Goal: Task Accomplishment & Management: Complete application form

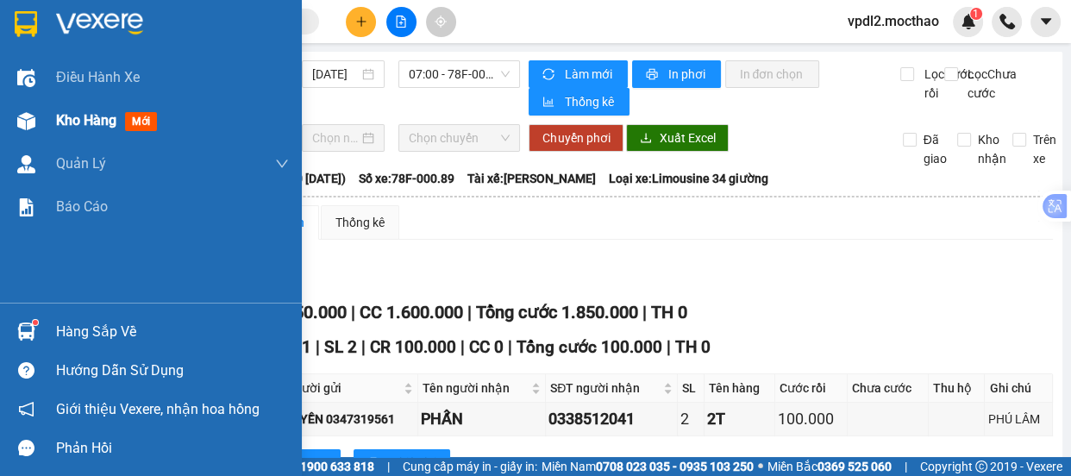
scroll to position [88, 0]
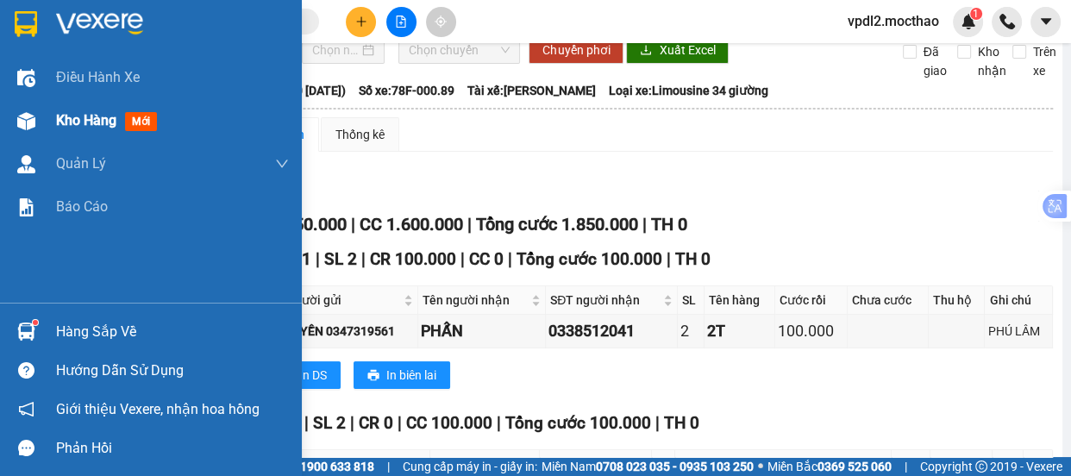
click at [56, 117] on span "Kho hàng" at bounding box center [86, 120] width 60 height 16
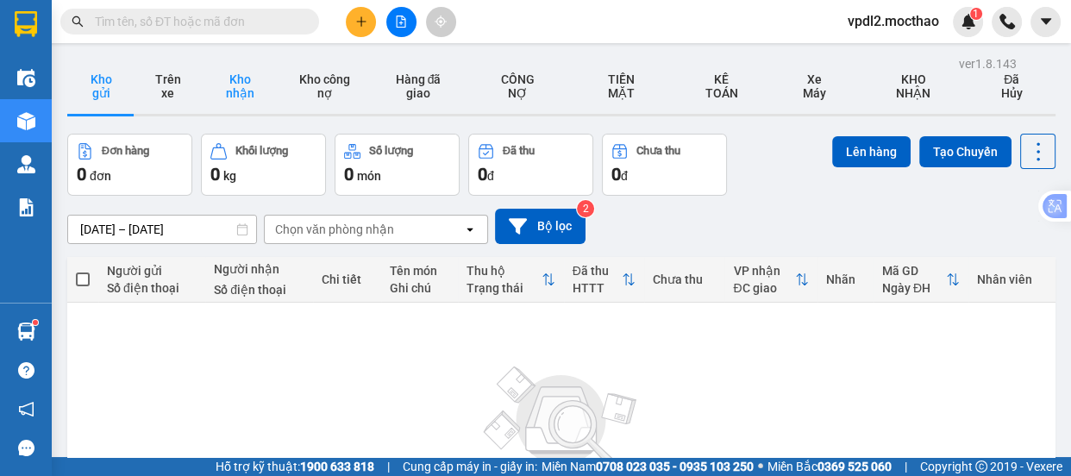
click at [236, 78] on button "Kho nhận" at bounding box center [240, 86] width 78 height 55
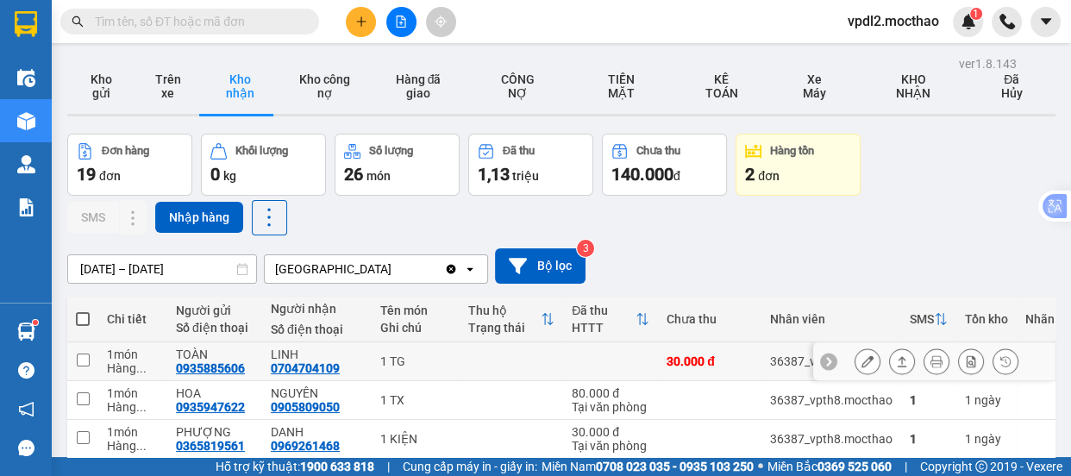
scroll to position [156, 0]
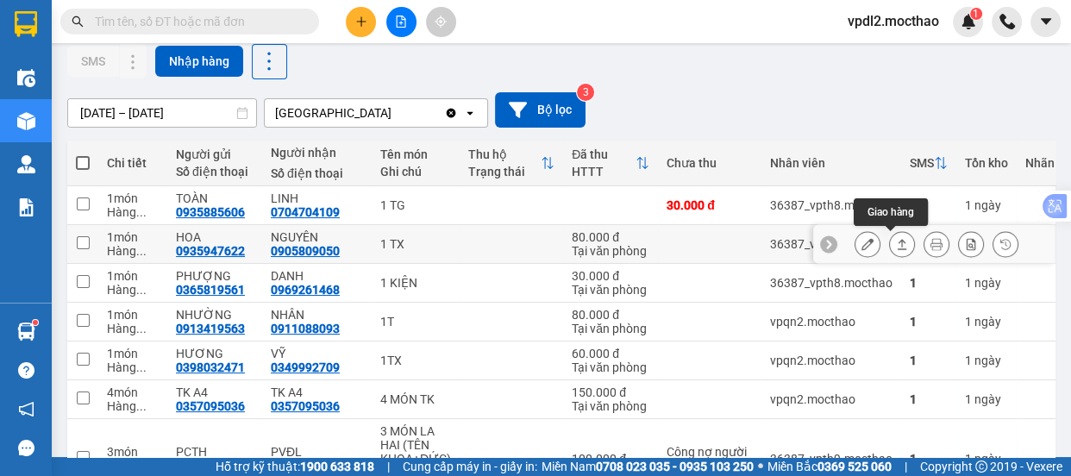
click at [896, 241] on icon at bounding box center [902, 244] width 12 height 12
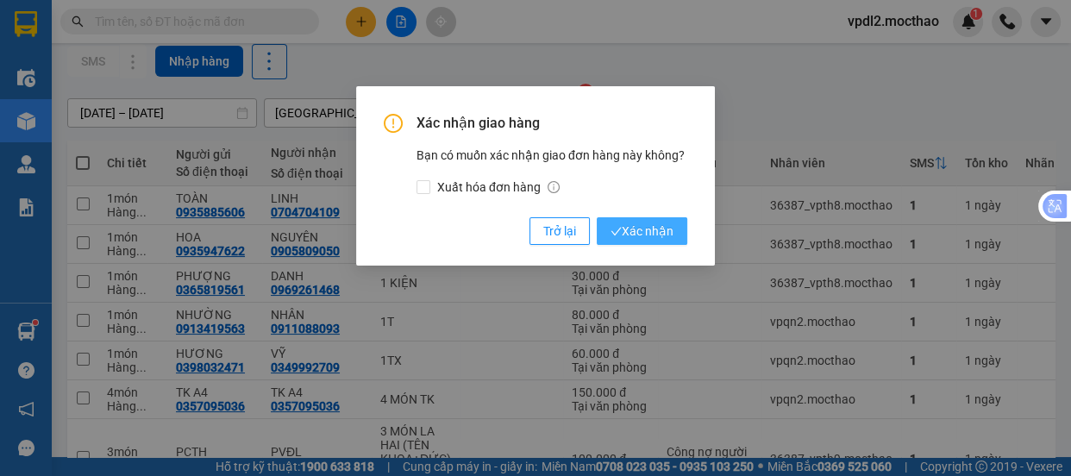
click at [630, 228] on span "Xác nhận" at bounding box center [642, 231] width 63 height 19
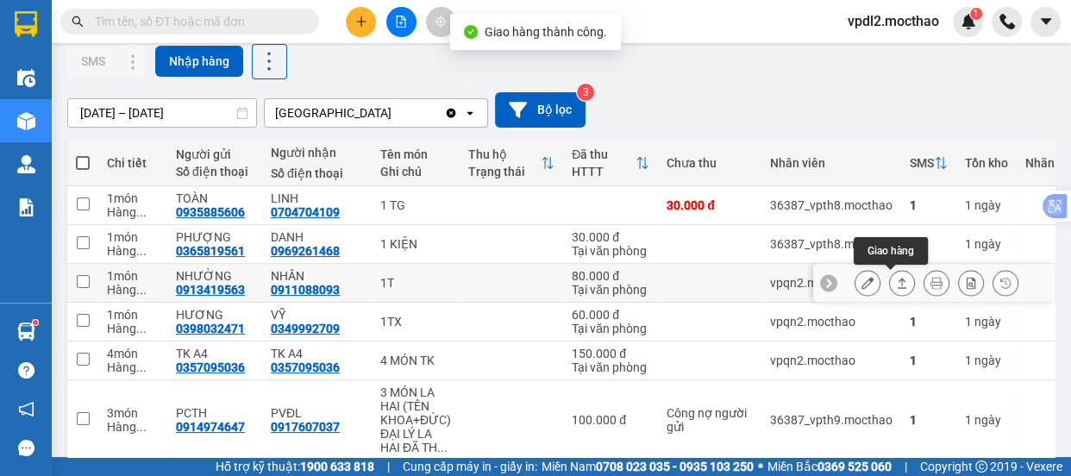
click at [896, 277] on icon at bounding box center [902, 283] width 12 height 12
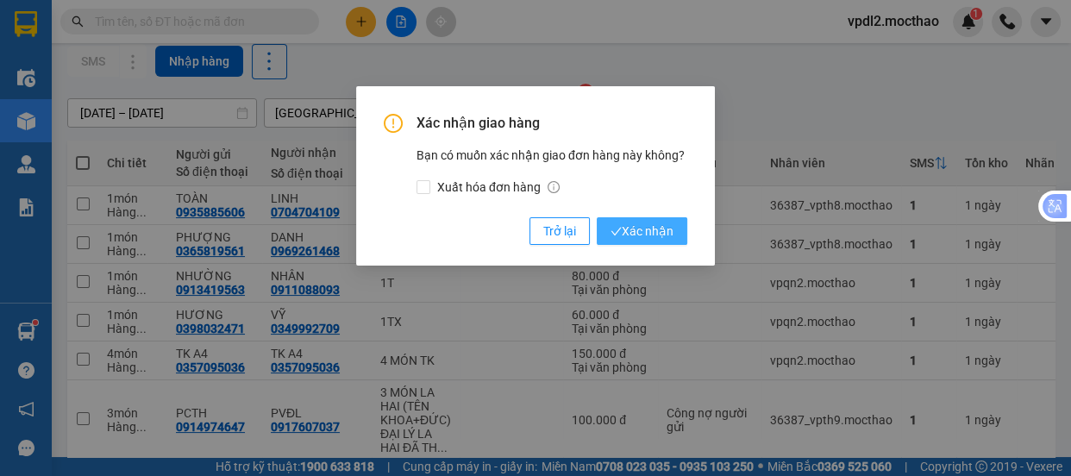
click at [643, 231] on span "Xác nhận" at bounding box center [642, 231] width 63 height 19
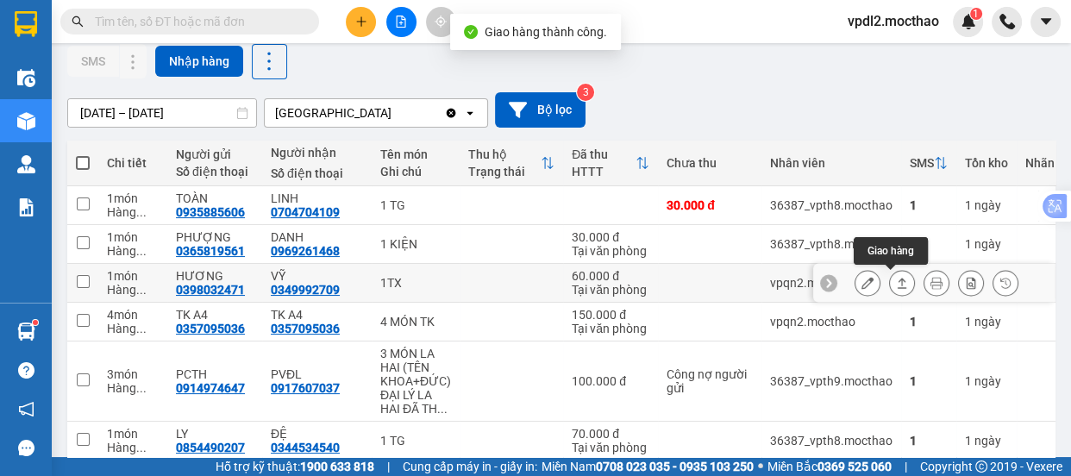
click at [896, 277] on icon at bounding box center [902, 283] width 12 height 12
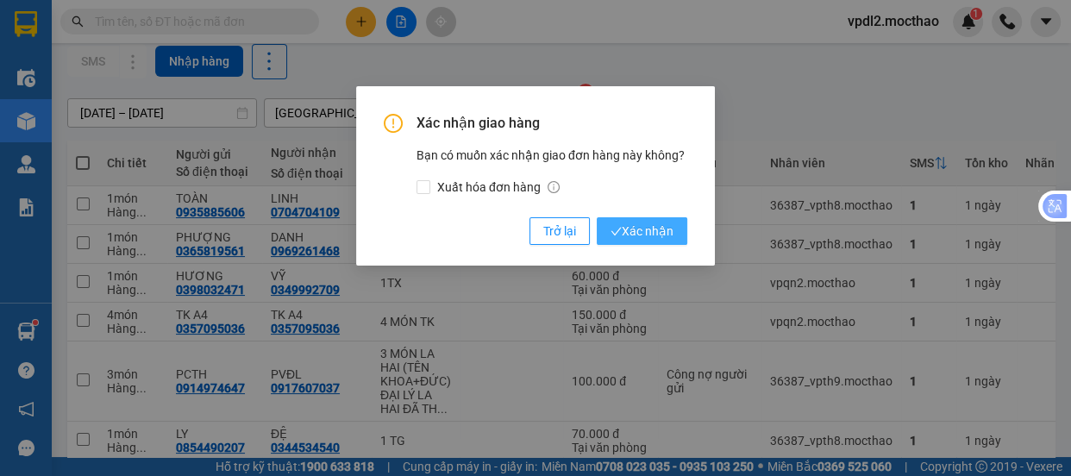
click at [636, 232] on span "Xác nhận" at bounding box center [642, 231] width 63 height 19
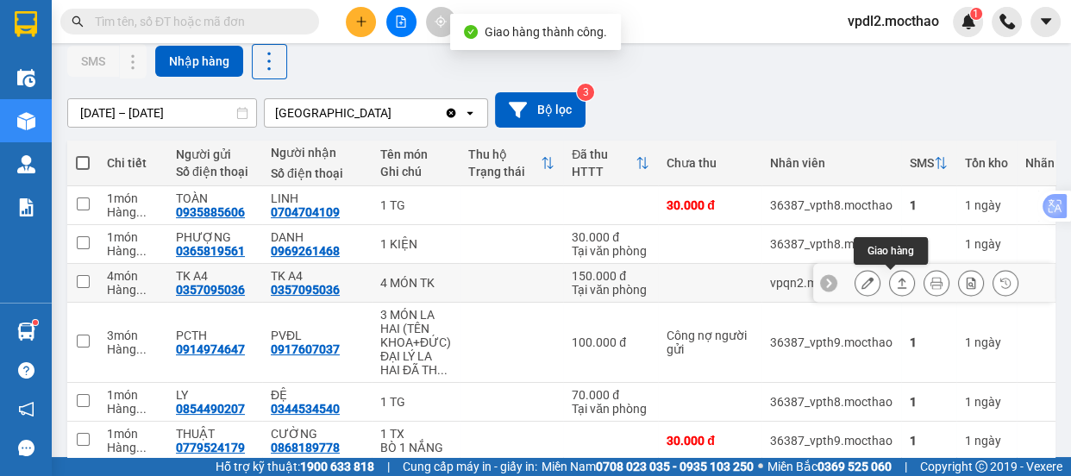
click at [892, 274] on button at bounding box center [902, 283] width 24 height 30
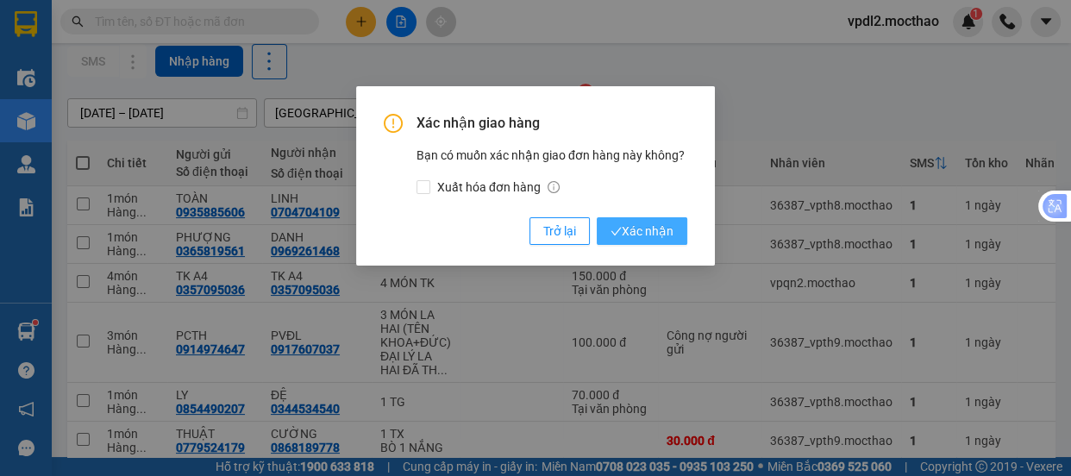
click at [666, 237] on span "Xác nhận" at bounding box center [642, 231] width 63 height 19
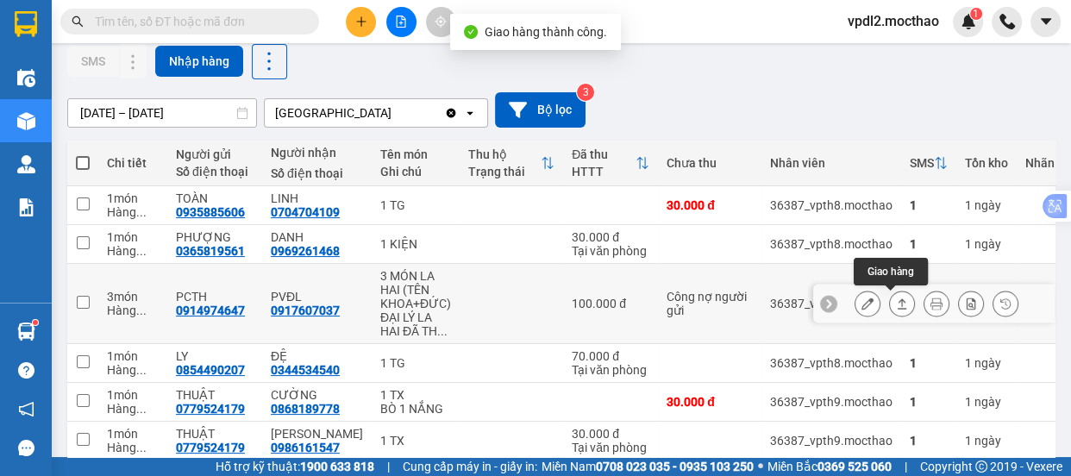
click at [898, 300] on icon at bounding box center [902, 303] width 9 height 10
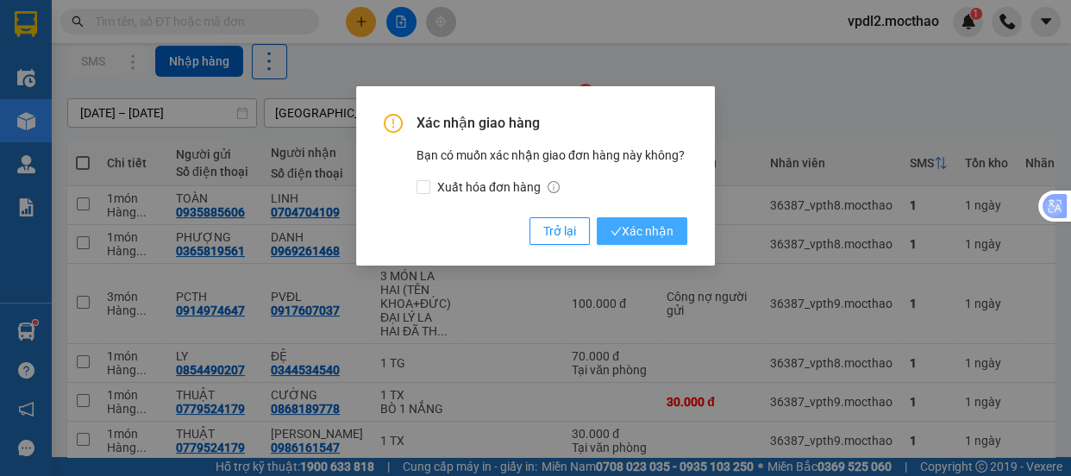
click at [634, 227] on span "Xác nhận" at bounding box center [642, 231] width 63 height 19
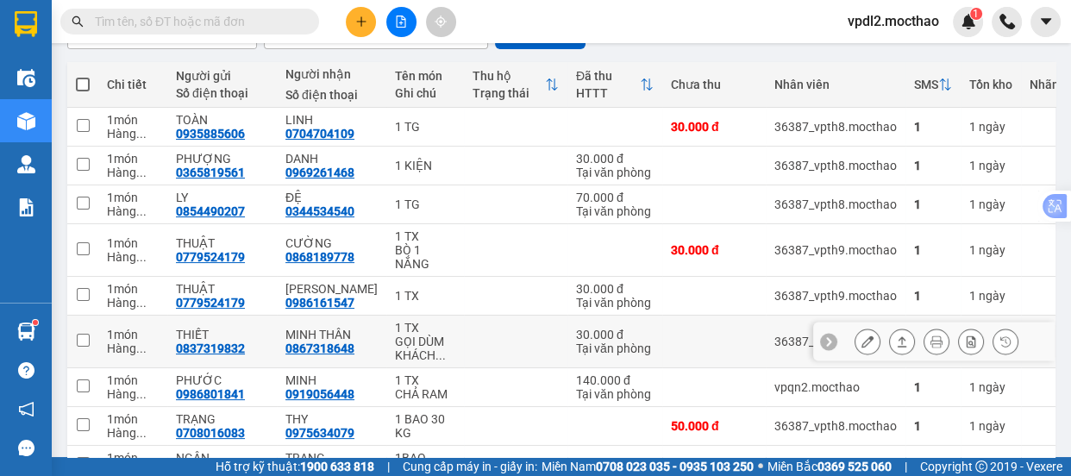
scroll to position [313, 0]
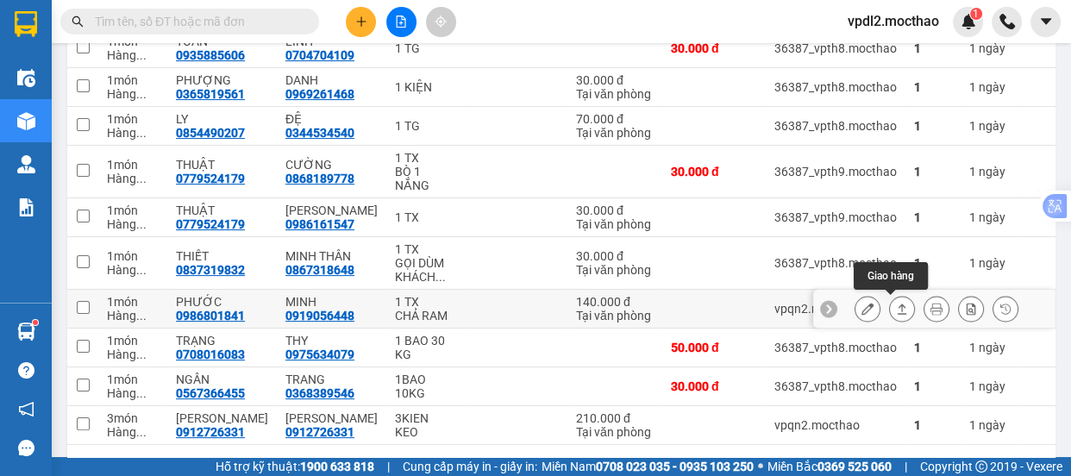
click at [896, 304] on icon at bounding box center [902, 309] width 12 height 12
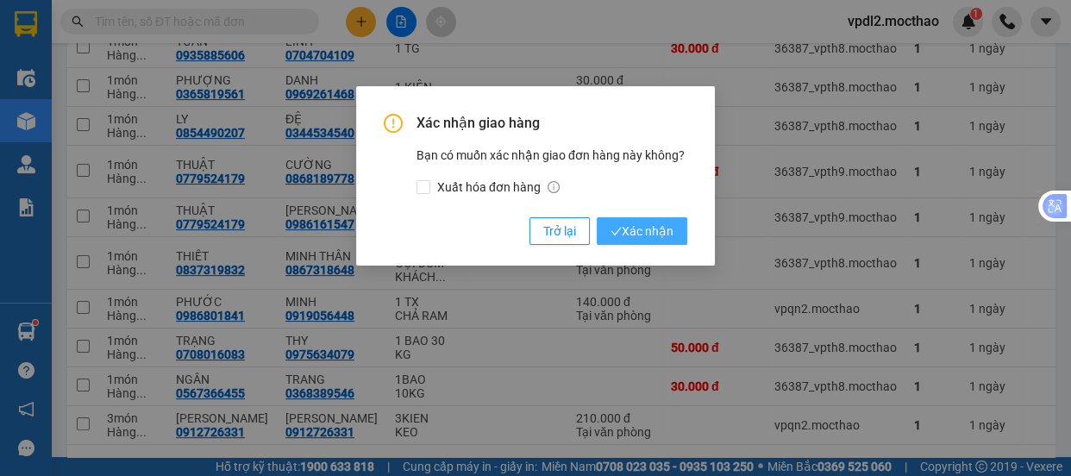
click at [653, 235] on span "Xác nhận" at bounding box center [642, 231] width 63 height 19
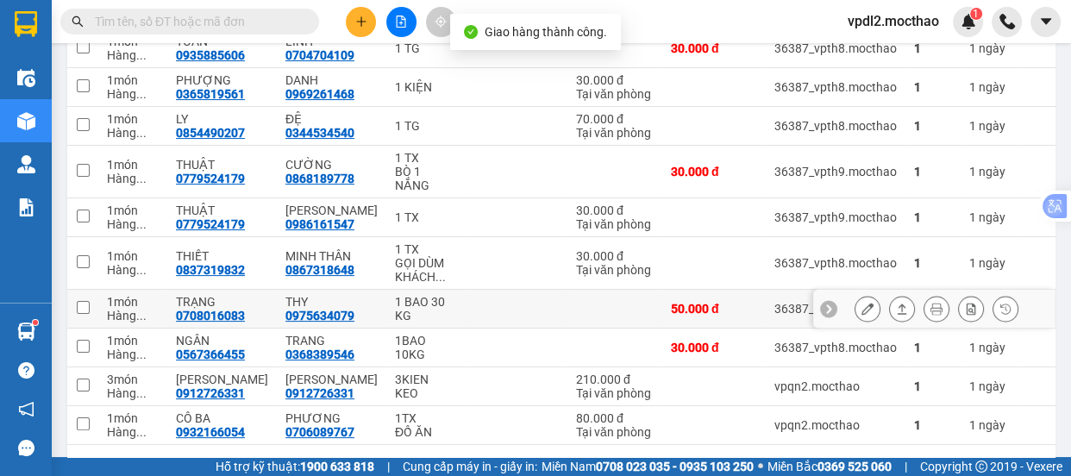
click at [898, 304] on icon at bounding box center [902, 309] width 9 height 10
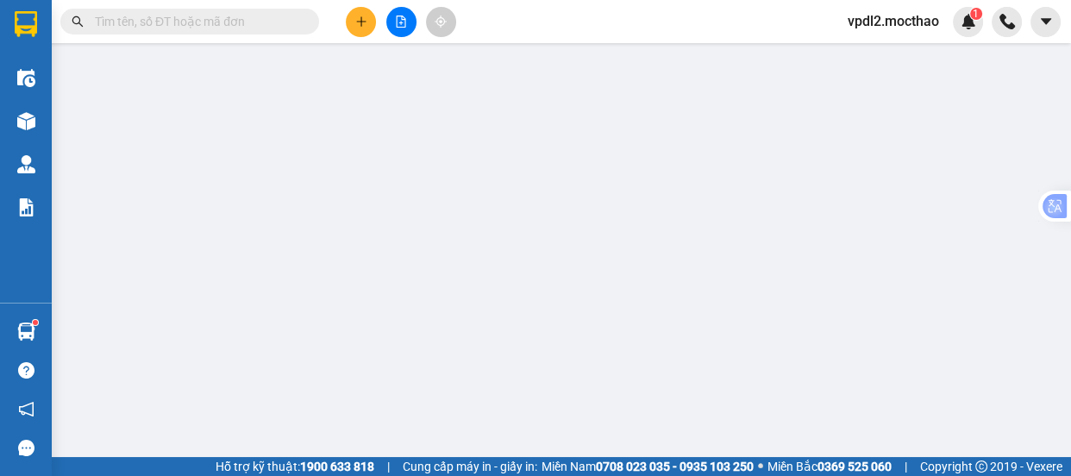
type input "0708016083"
type input "TRẠNG"
type input "0975634079"
type input "THY"
type input "1"
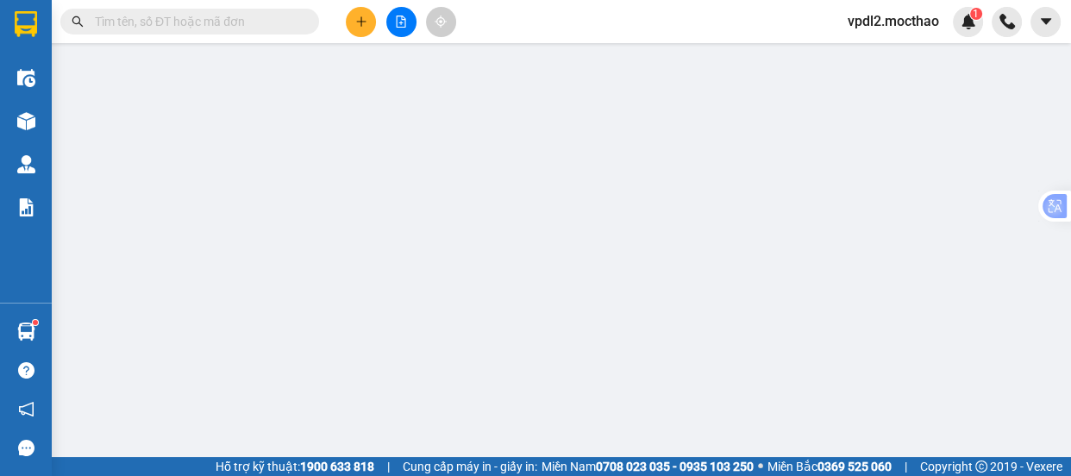
type input "50.000"
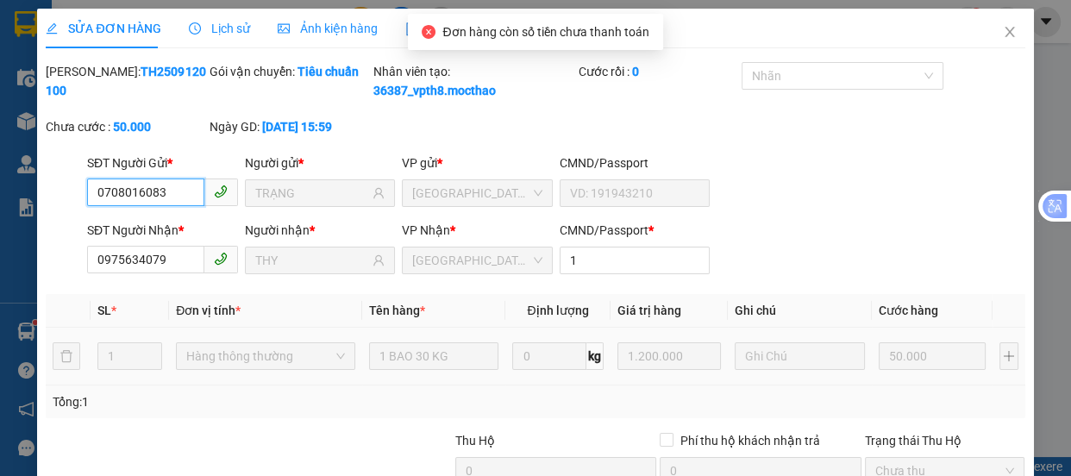
scroll to position [197, 0]
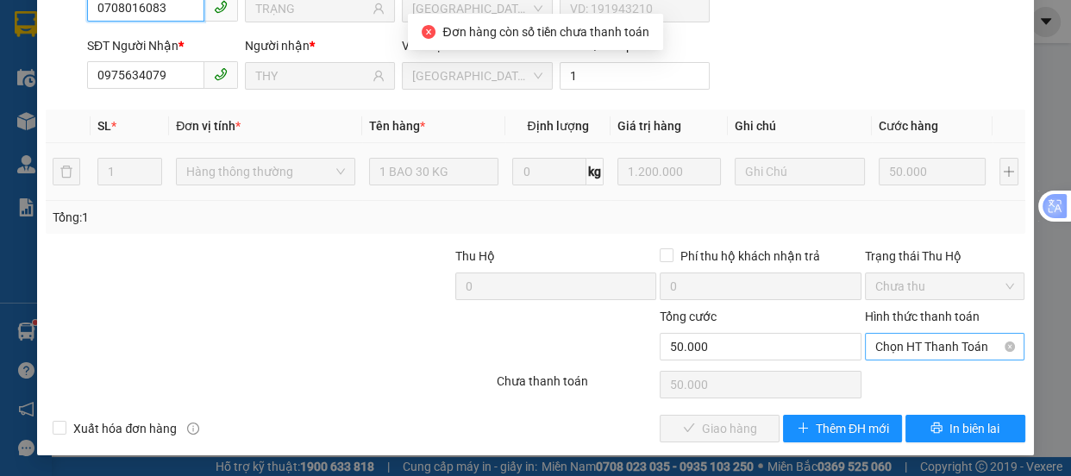
click at [905, 353] on span "Chọn HT Thanh Toán" at bounding box center [945, 347] width 140 height 26
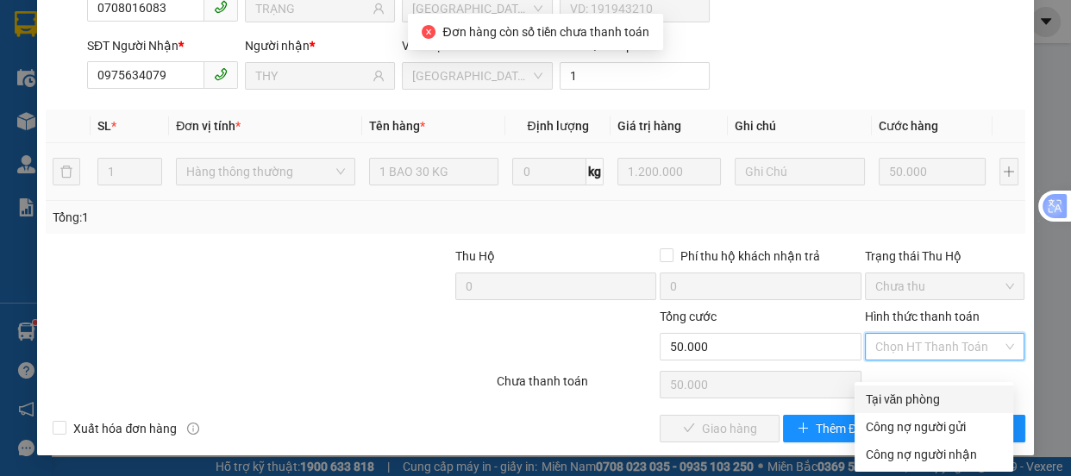
click at [905, 390] on div "Tại văn phòng" at bounding box center [934, 399] width 138 height 19
type input "0"
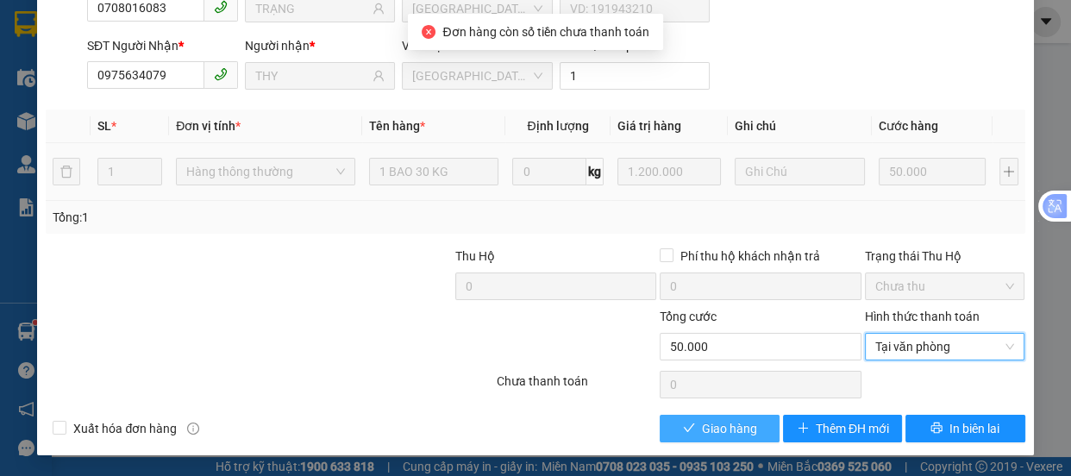
click at [737, 429] on span "Giao hàng" at bounding box center [729, 428] width 55 height 19
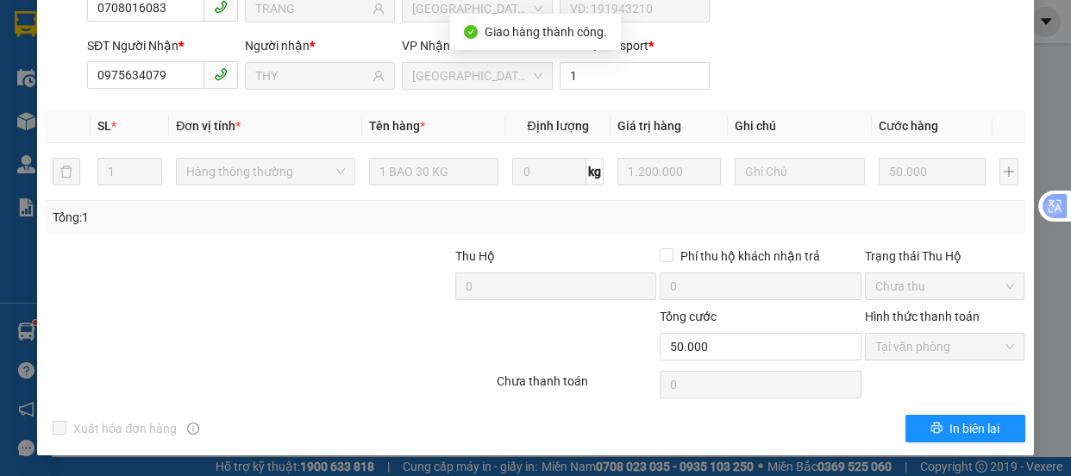
scroll to position [0, 0]
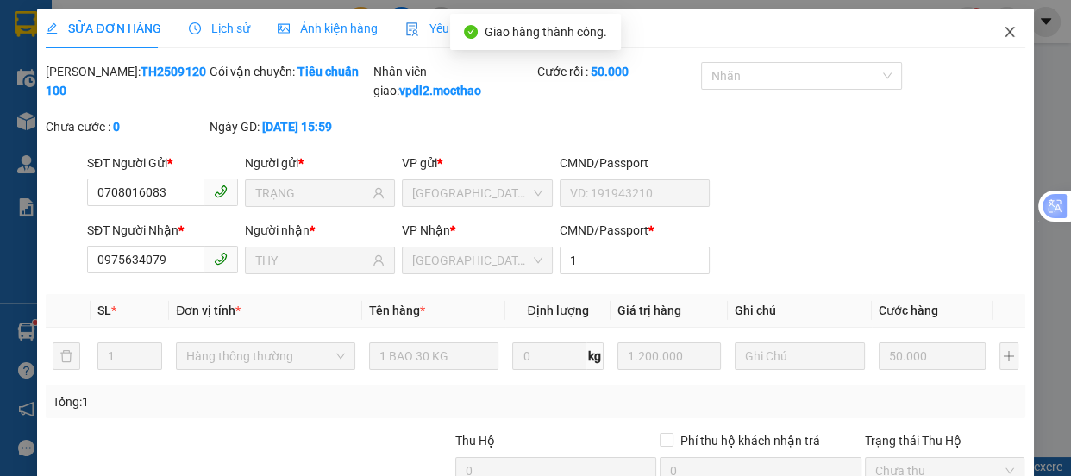
click at [1003, 31] on icon "close" at bounding box center [1010, 32] width 14 height 14
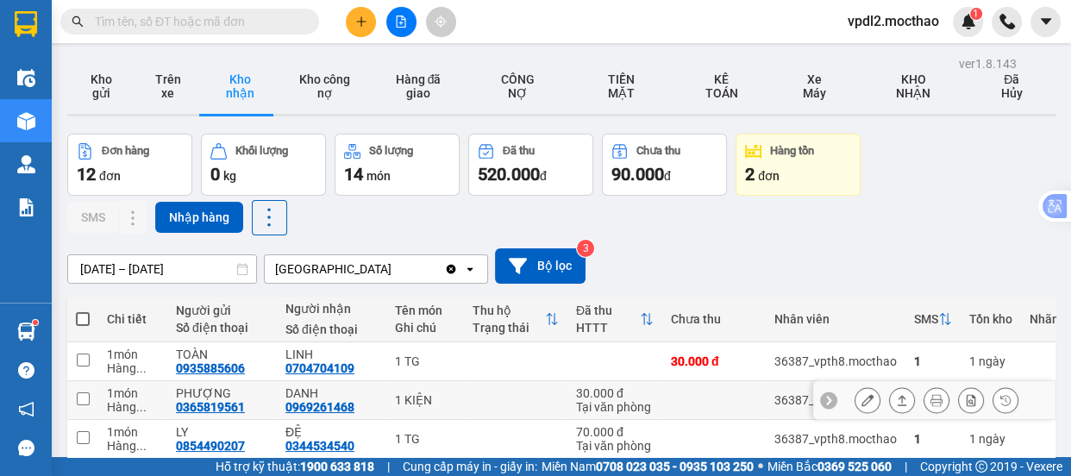
scroll to position [313, 0]
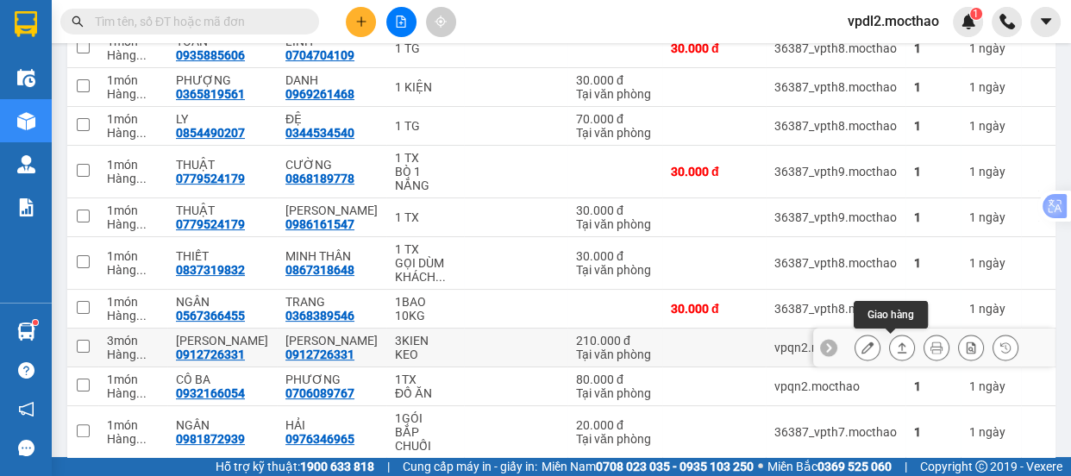
click at [896, 342] on icon at bounding box center [902, 348] width 12 height 12
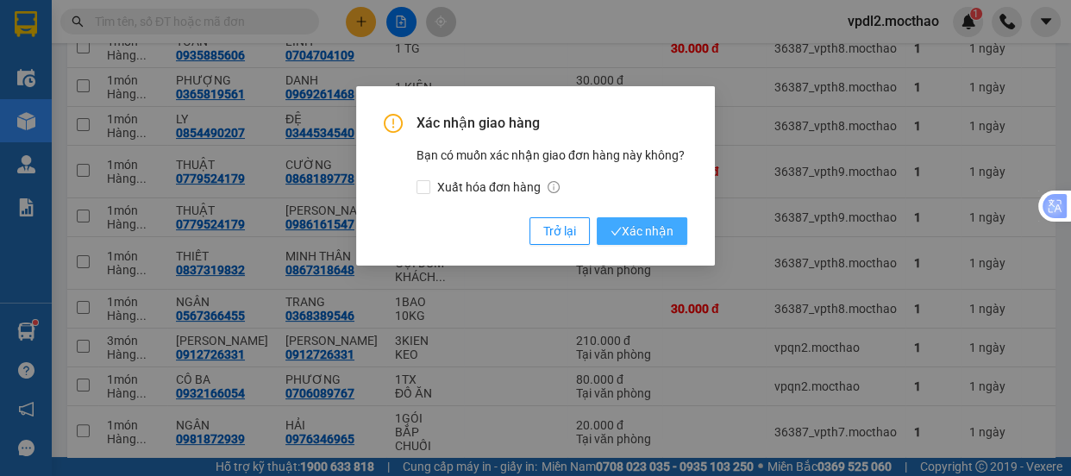
click at [664, 232] on span "Xác nhận" at bounding box center [642, 231] width 63 height 19
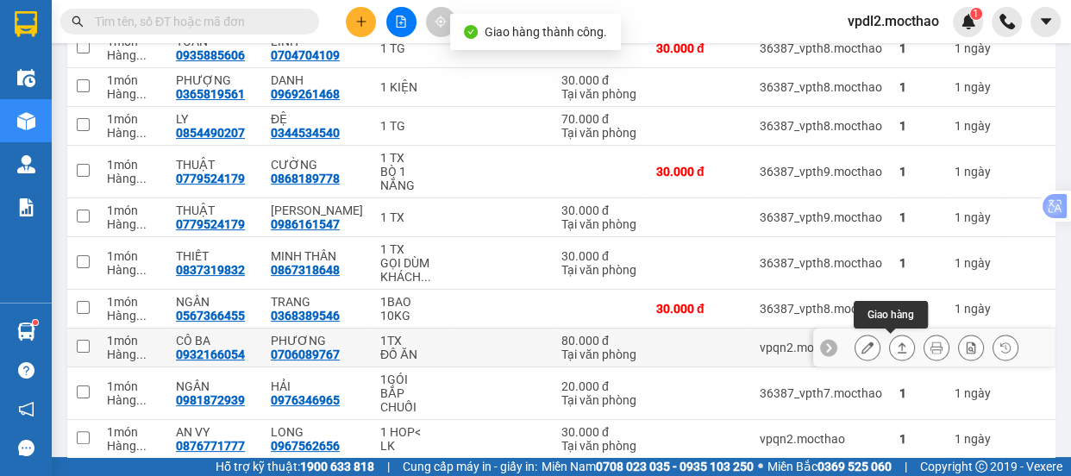
click at [896, 342] on icon at bounding box center [902, 348] width 12 height 12
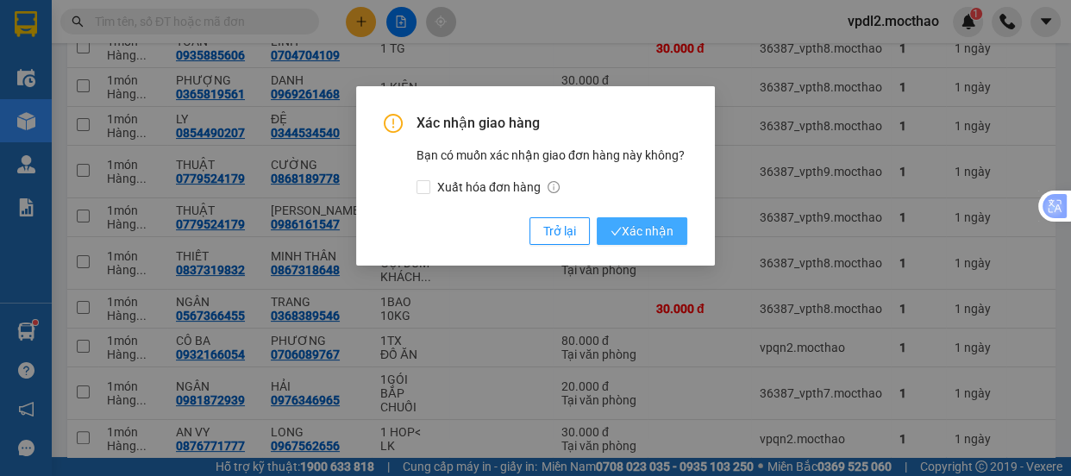
click at [649, 237] on span "Xác nhận" at bounding box center [642, 231] width 63 height 19
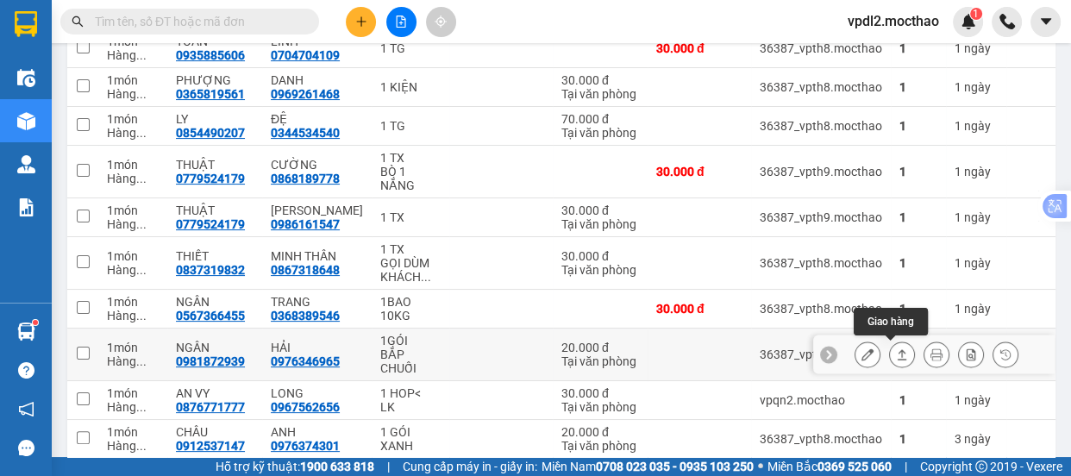
click at [898, 350] on icon at bounding box center [902, 354] width 9 height 10
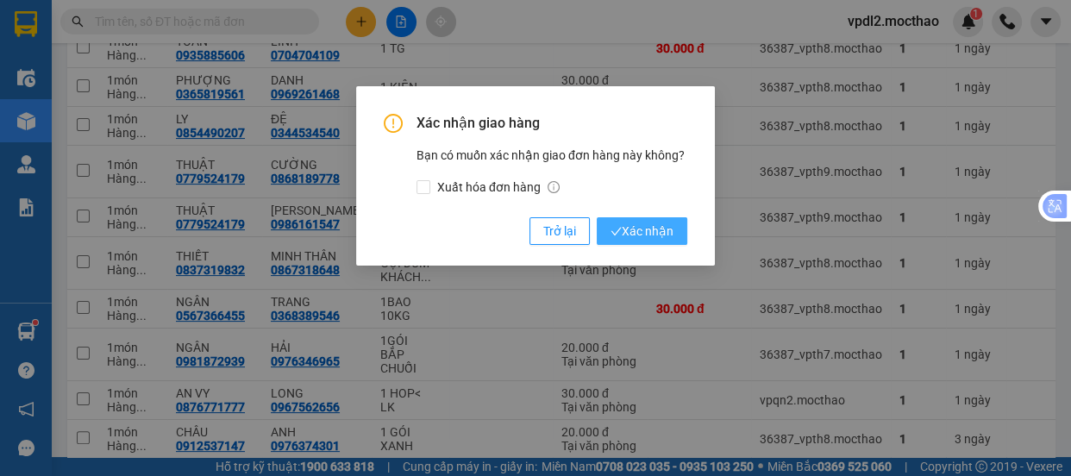
click at [649, 237] on span "Xác nhận" at bounding box center [642, 231] width 63 height 19
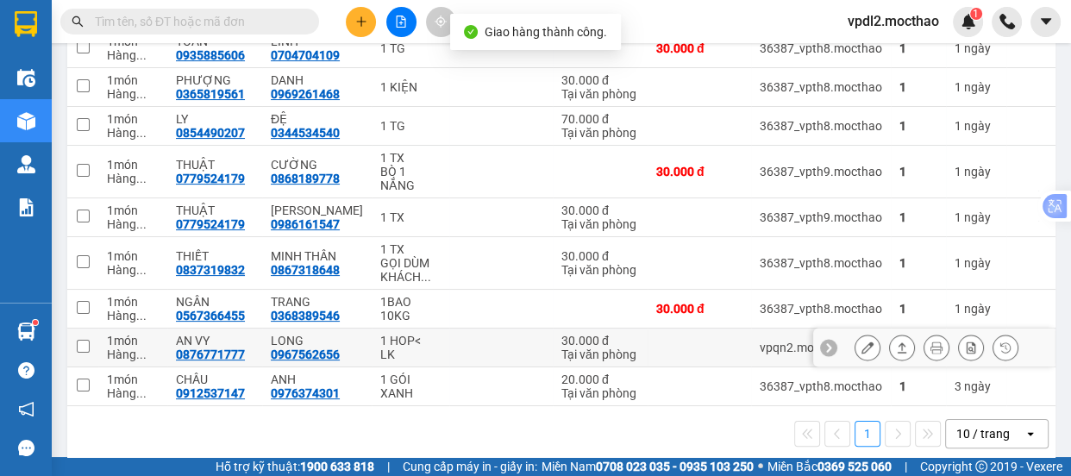
scroll to position [337, 0]
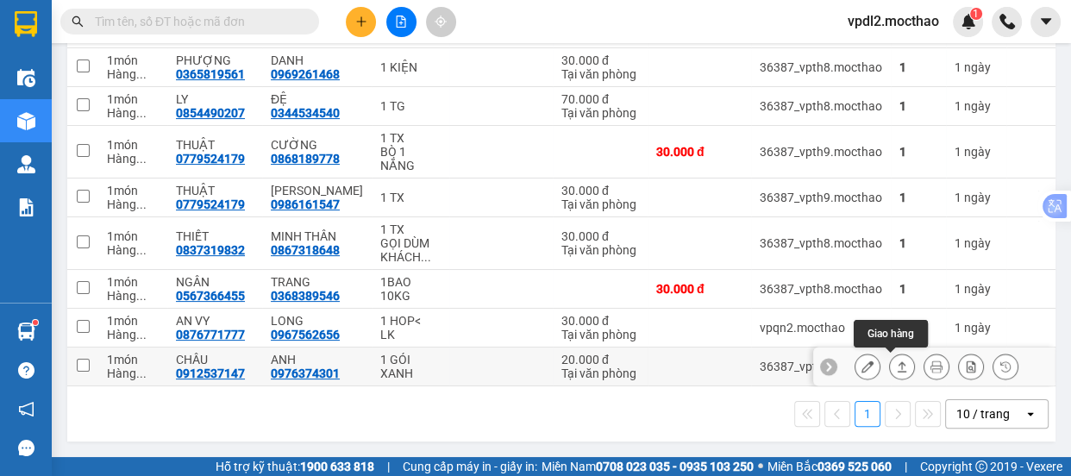
click at [896, 361] on icon at bounding box center [902, 366] width 12 height 12
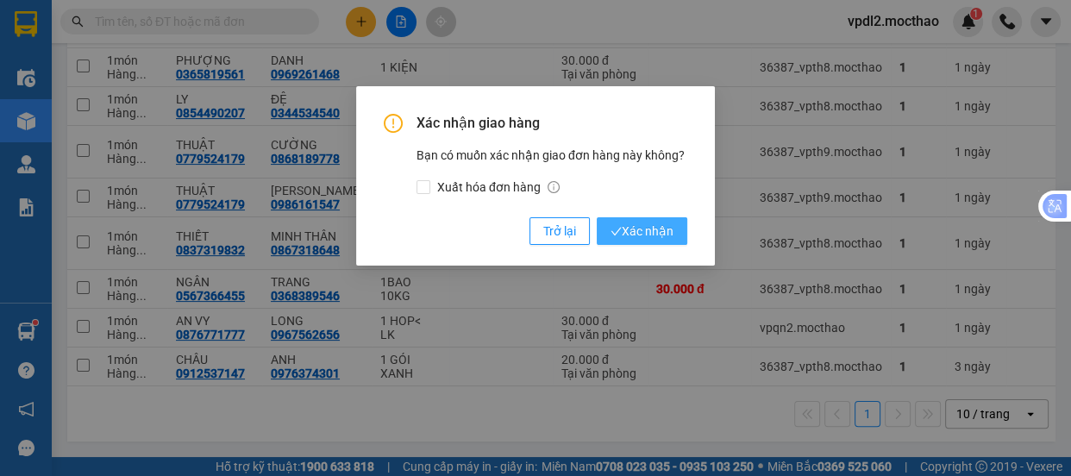
click at [648, 239] on span "Xác nhận" at bounding box center [642, 231] width 63 height 19
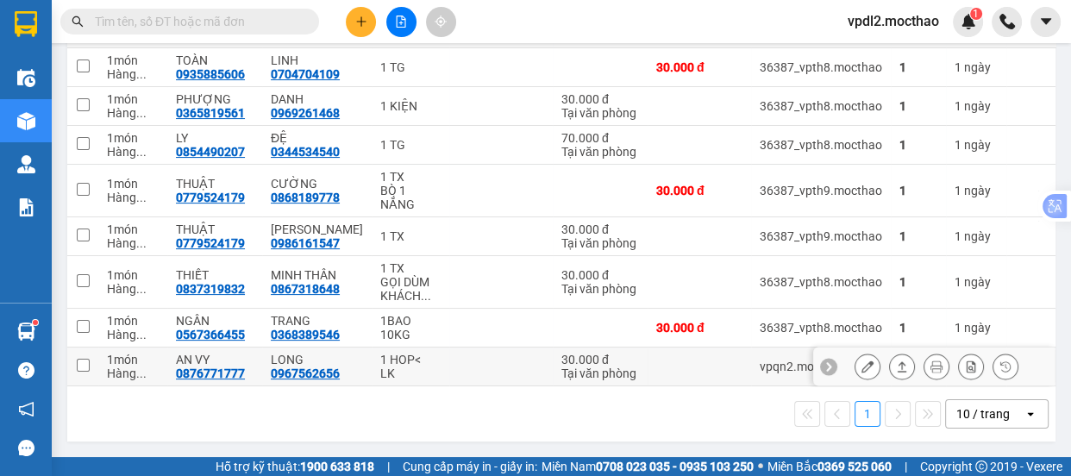
scroll to position [221, 0]
